Goal: Task Accomplishment & Management: Manage account settings

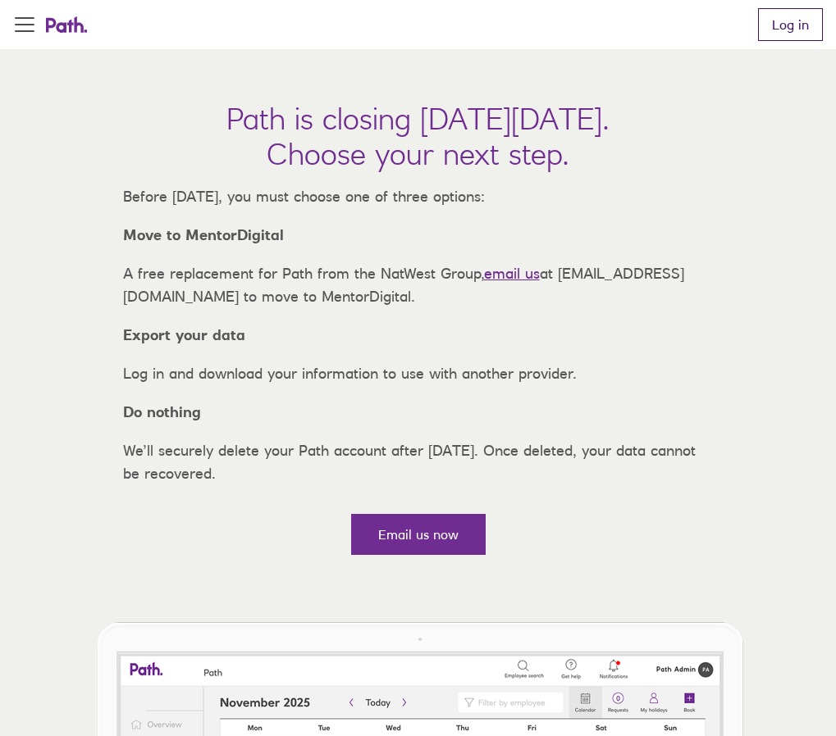
click at [777, 41] on link "Log in" at bounding box center [790, 24] width 65 height 33
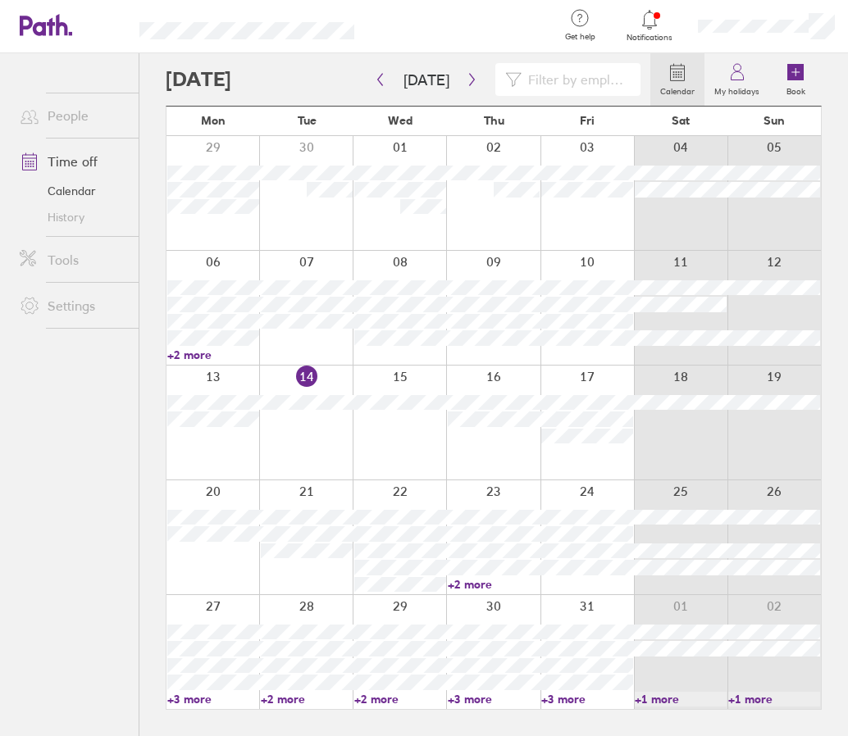
click at [469, 581] on link "+2 more" at bounding box center [494, 584] width 92 height 15
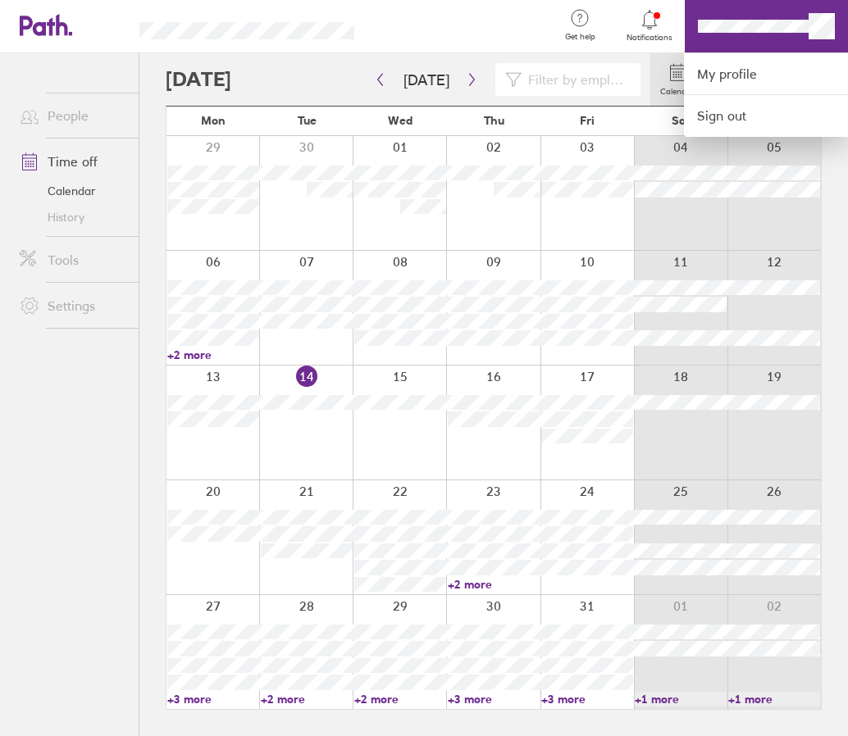
click at [653, 19] on div at bounding box center [424, 368] width 848 height 736
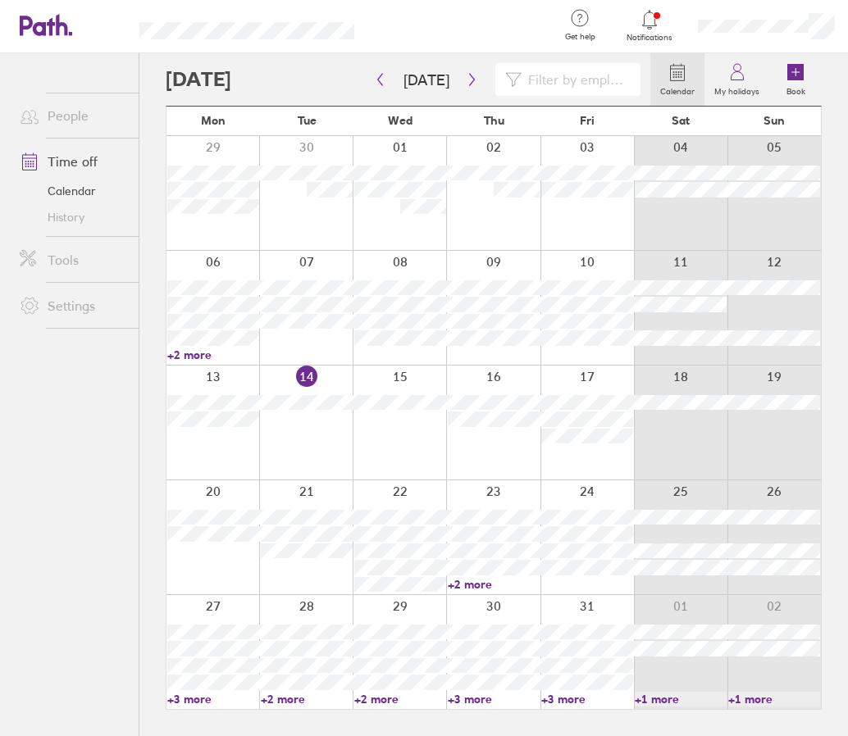
click at [653, 22] on icon at bounding box center [650, 20] width 20 height 20
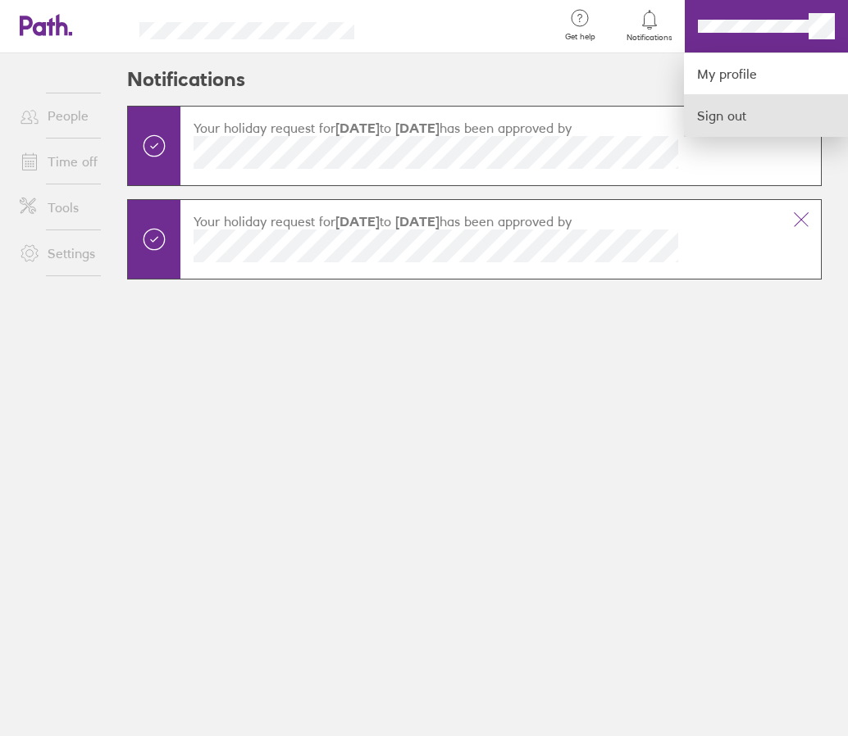
click at [800, 119] on link "Sign out" at bounding box center [766, 115] width 164 height 41
